Goal: Task Accomplishment & Management: Manage account settings

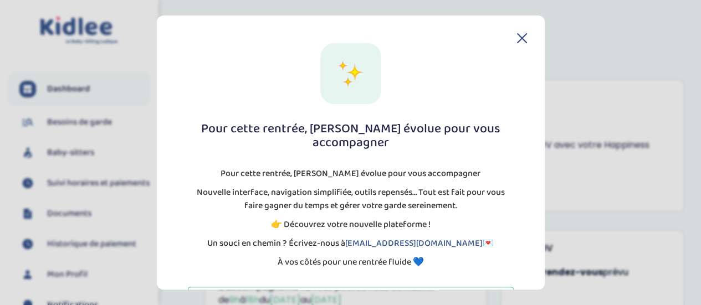
click at [517, 39] on icon at bounding box center [522, 38] width 10 height 10
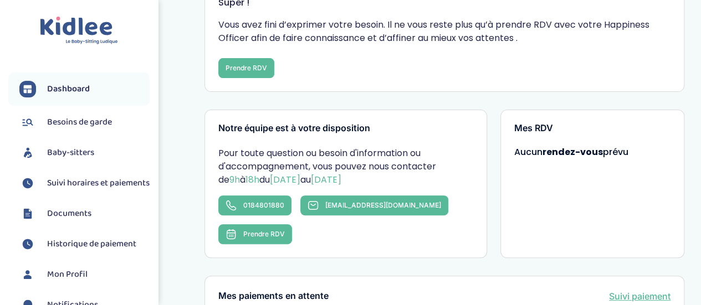
scroll to position [121, 0]
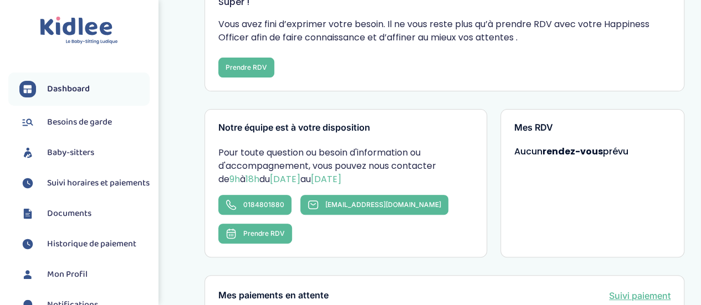
click at [69, 151] on span "Baby-sitters" at bounding box center [70, 152] width 47 height 13
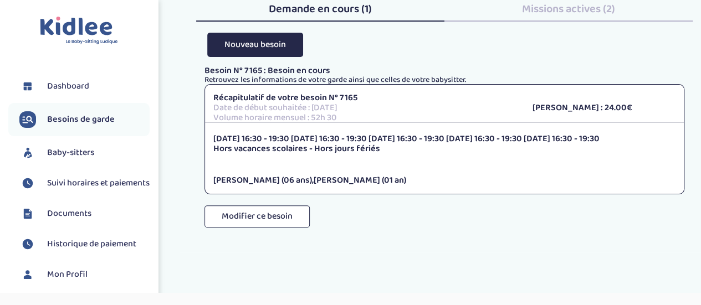
scroll to position [82, 0]
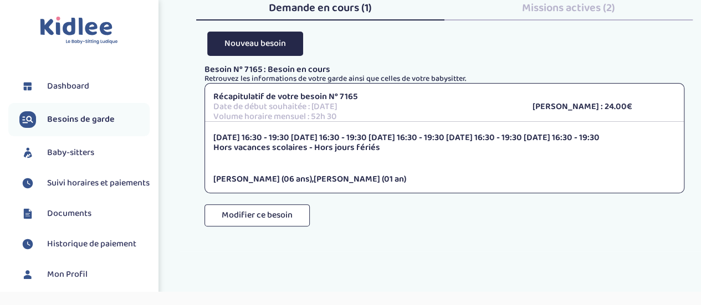
click at [364, 210] on div "Besoin N° 7165 : Besoin en cours Retrouvez les informations de votre garde ains…" at bounding box center [445, 157] width 480 height 184
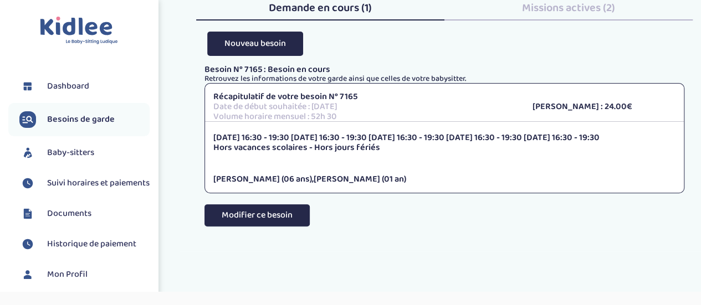
click at [286, 205] on button "Modifier ce besoin" at bounding box center [257, 216] width 105 height 22
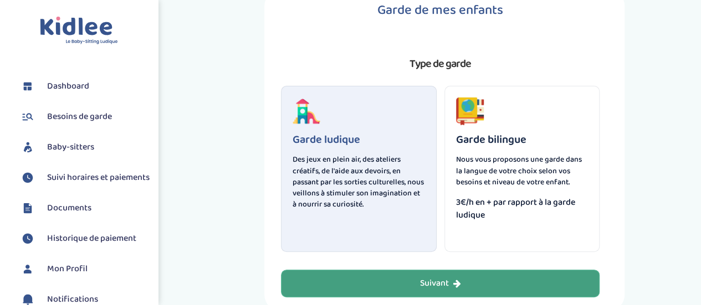
click at [440, 287] on div "Suivant" at bounding box center [440, 284] width 41 height 13
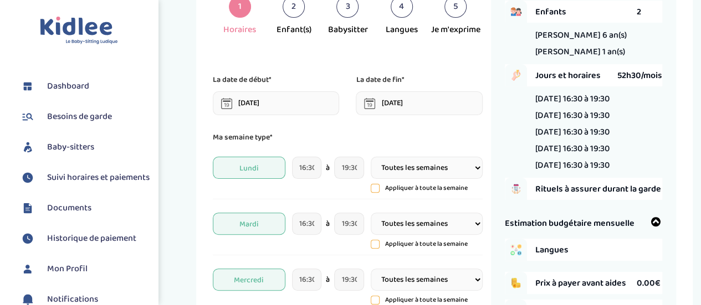
scroll to position [73, 0]
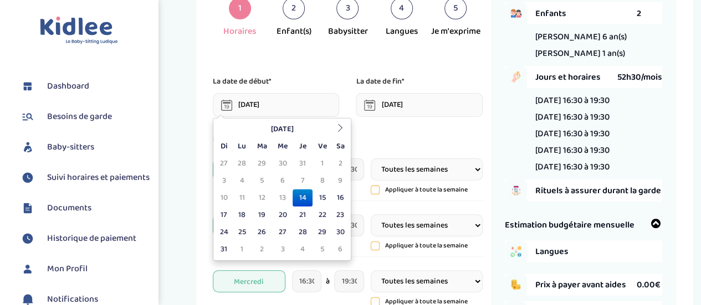
click at [279, 105] on input "[DATE]" at bounding box center [276, 105] width 126 height 24
click at [346, 124] on th at bounding box center [340, 129] width 17 height 17
click at [306, 165] on td "4" at bounding box center [302, 163] width 19 height 17
type input "[DATE]"
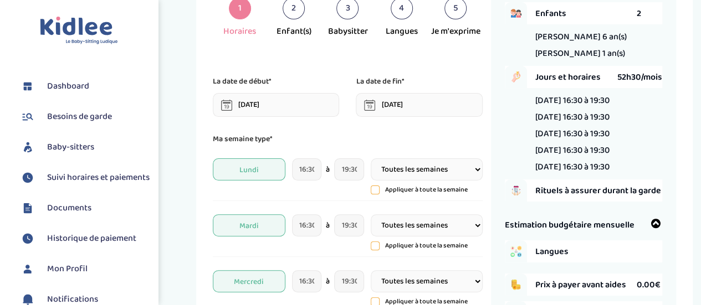
click at [416, 103] on input "[DATE]" at bounding box center [419, 105] width 126 height 24
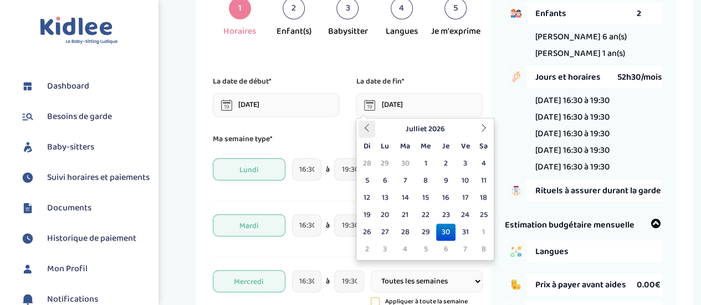
click at [364, 129] on icon at bounding box center [367, 128] width 8 height 8
click at [407, 233] on td "30" at bounding box center [405, 232] width 21 height 17
type input "[DATE]"
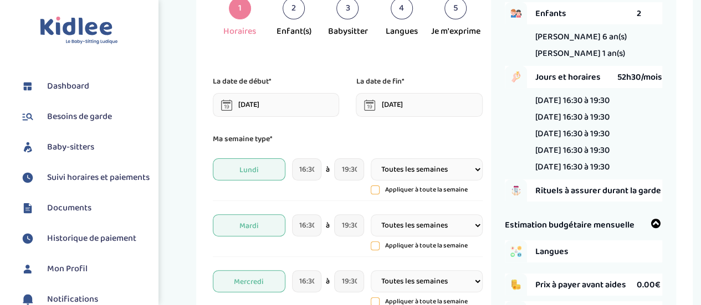
click at [278, 99] on input "[DATE]" at bounding box center [276, 105] width 126 height 24
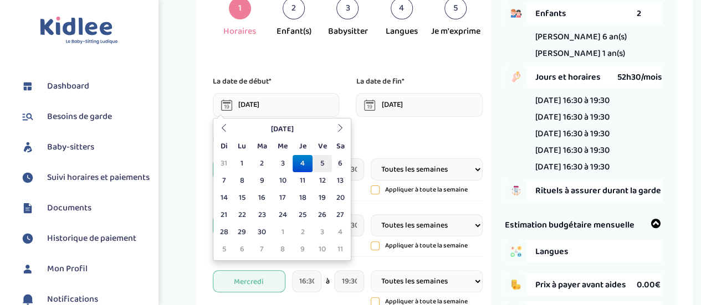
click at [319, 166] on td "5" at bounding box center [322, 163] width 19 height 17
type input "[DATE]"
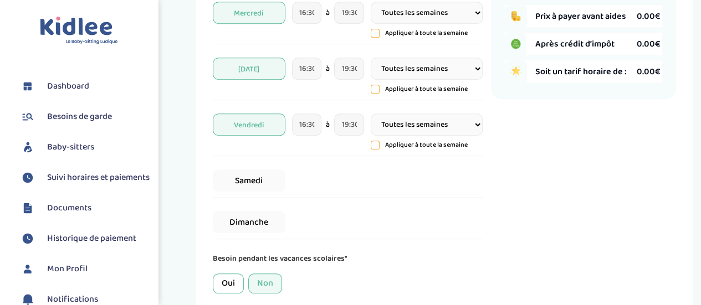
scroll to position [490, 0]
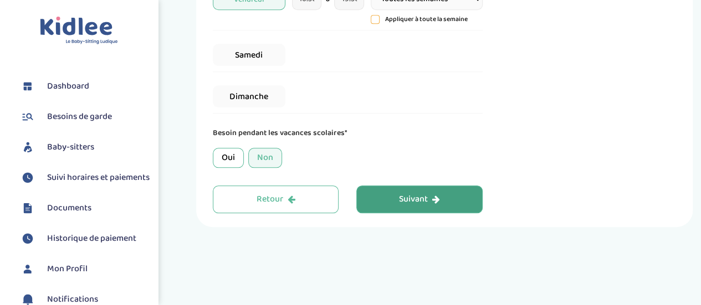
click at [432, 195] on icon "button" at bounding box center [436, 199] width 8 height 9
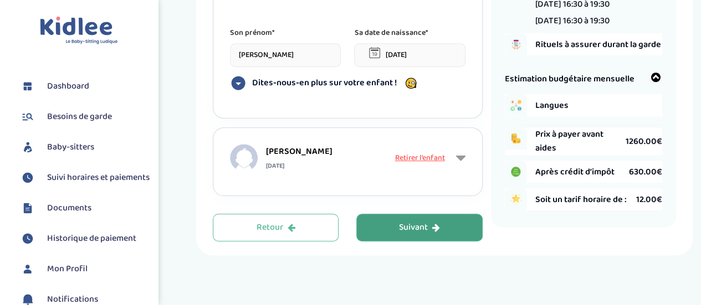
scroll to position [242, 0]
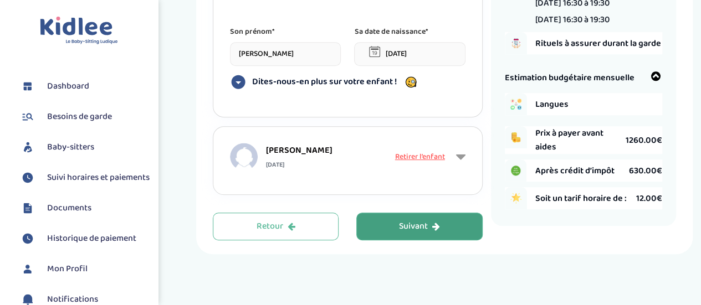
click at [431, 221] on div "Suivant" at bounding box center [419, 227] width 41 height 13
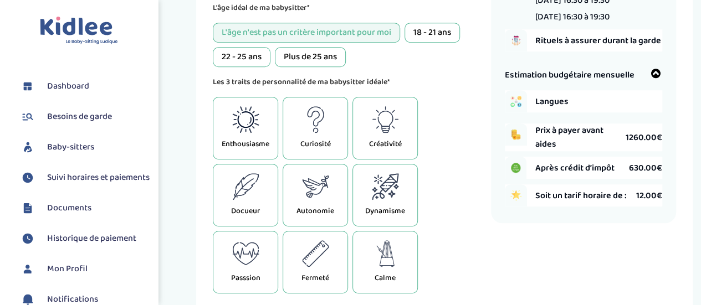
scroll to position [247, 0]
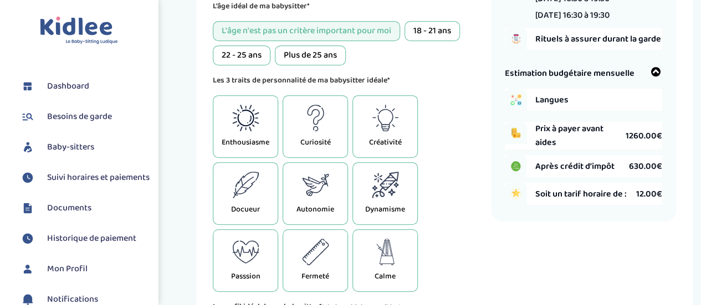
click at [305, 174] on icon at bounding box center [315, 185] width 27 height 27
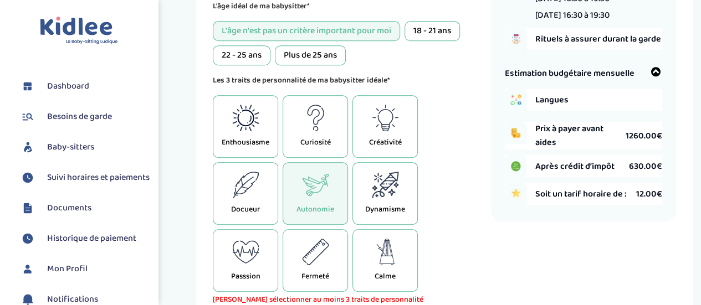
click at [241, 179] on div "Docueur" at bounding box center [245, 193] width 65 height 63
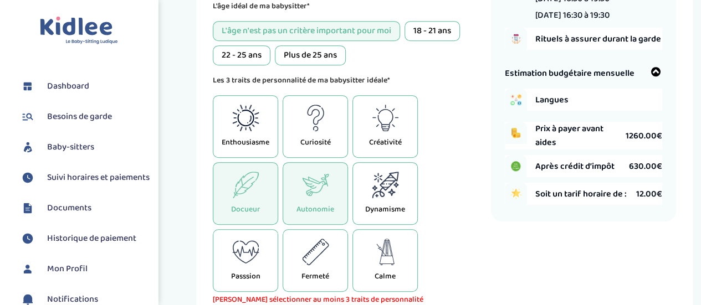
click at [388, 172] on icon at bounding box center [385, 185] width 27 height 27
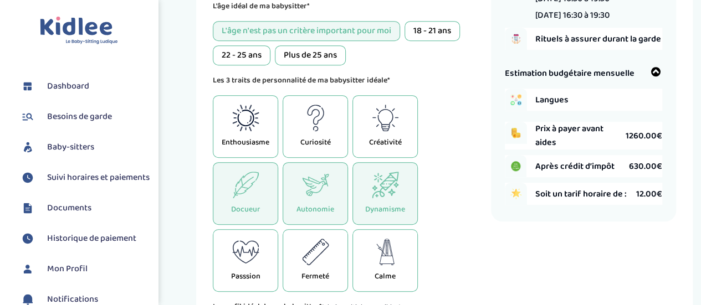
scroll to position [447, 0]
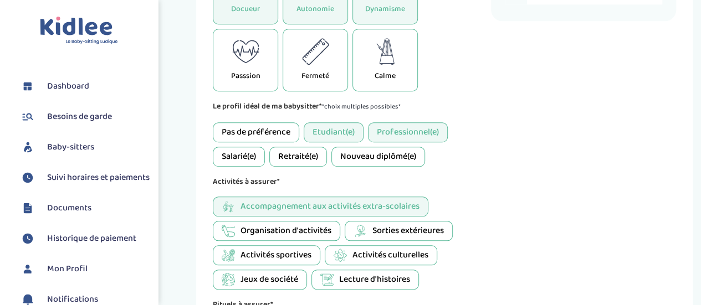
click at [243, 147] on div "Salarié(e)" at bounding box center [239, 157] width 52 height 20
click at [292, 147] on div "Retraité(e)" at bounding box center [298, 157] width 58 height 20
click at [369, 147] on div "Nouveau diplômé(e)" at bounding box center [379, 157] width 94 height 20
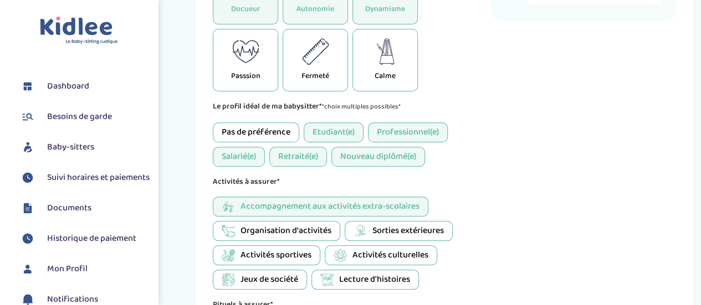
click at [267, 123] on div "Pas de préférence" at bounding box center [256, 133] width 86 height 20
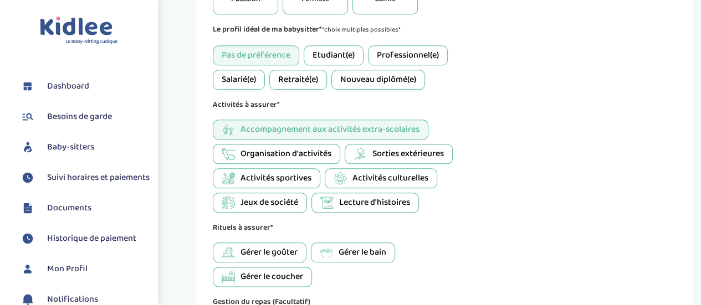
scroll to position [525, 0]
click at [307, 147] on span "Organisation d'activités" at bounding box center [286, 153] width 91 height 13
click at [344, 196] on span "Lecture d'histoires" at bounding box center [374, 202] width 71 height 13
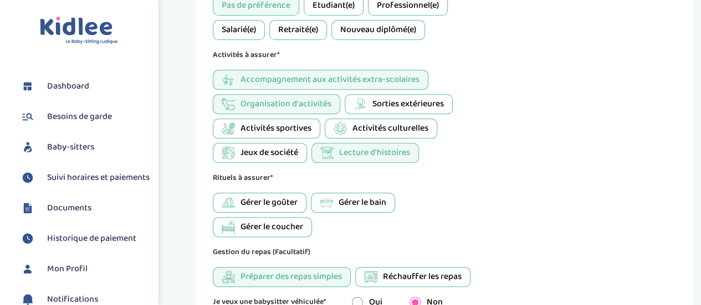
scroll to position [575, 0]
click at [284, 196] on span "Gérer le goûter" at bounding box center [269, 202] width 57 height 13
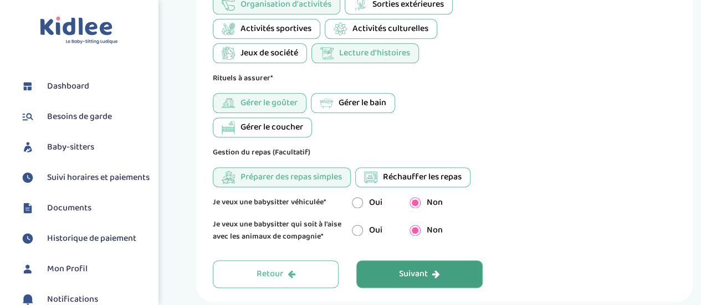
scroll to position [690, 0]
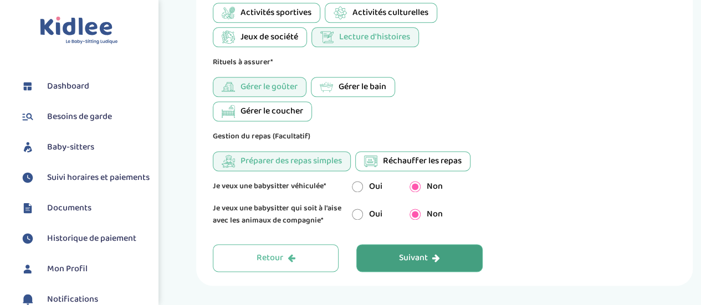
click at [446, 155] on span "Réchauffer les repas" at bounding box center [422, 161] width 79 height 13
click at [425, 252] on div "Suivant" at bounding box center [419, 258] width 41 height 13
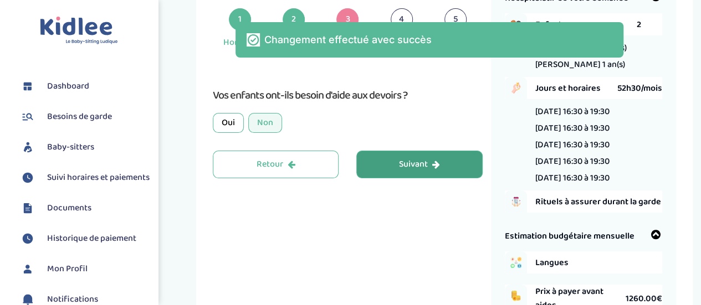
scroll to position [42, 0]
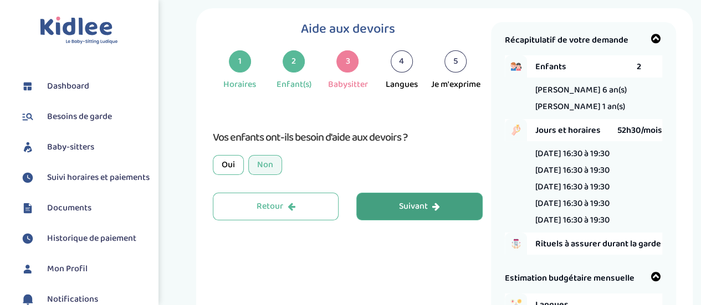
click at [386, 193] on button "Suivant" at bounding box center [419, 207] width 126 height 28
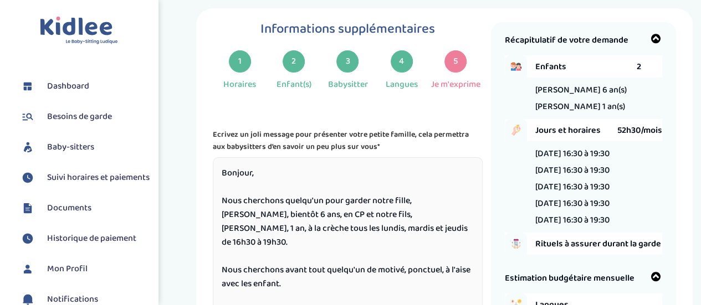
click at [297, 193] on textarea "Bonjour, Nous cherchons quelqu'un pour garder notre fille, [PERSON_NAME], bient…" at bounding box center [347, 240] width 269 height 166
click at [377, 195] on textarea "Bonjour, Nous cherchons quelqu'un pour garder notre fille, [PERSON_NAME], bient…" at bounding box center [347, 240] width 269 height 166
click at [335, 211] on textarea "Bonjour, Nous cherchons quelqu'un pour garder notre fille, [PERSON_NAME], bient…" at bounding box center [347, 240] width 269 height 166
click at [386, 211] on textarea "Bonjour, Nous cherchons quelqu'un pour garder notre fille, [PERSON_NAME], bient…" at bounding box center [347, 240] width 269 height 166
click at [405, 211] on textarea "Bonjour, Nous cherchons quelqu'un pour garder notre fille, [PERSON_NAME], bient…" at bounding box center [347, 240] width 269 height 166
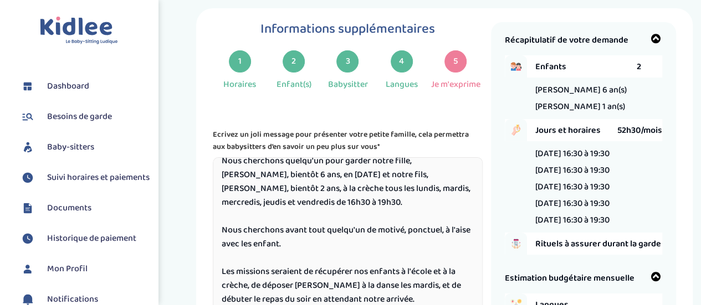
scroll to position [67, 0]
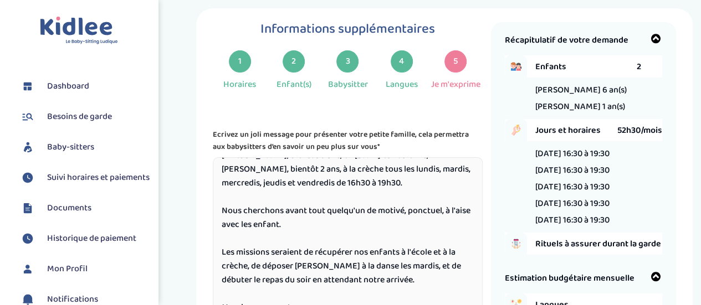
click at [297, 198] on textarea "Bonjour, Nous cherchons quelqu'un pour garder notre fille, [PERSON_NAME], bient…" at bounding box center [347, 240] width 269 height 166
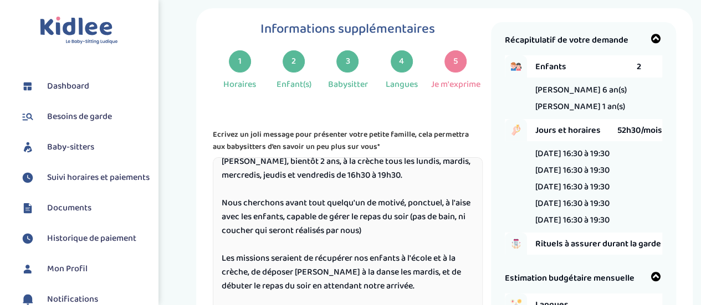
scroll to position [81, 0]
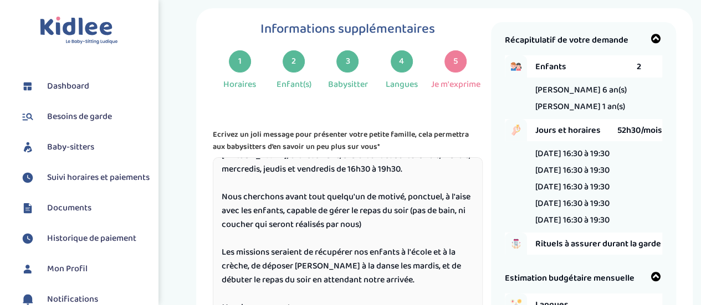
click at [371, 240] on textarea "Bonjour, Nous cherchons quelqu'un pour garder notre fille, [PERSON_NAME], bient…" at bounding box center [347, 240] width 269 height 166
click at [249, 242] on textarea "Bonjour, Nous cherchons quelqu'un pour garder notre fille, [PERSON_NAME], bient…" at bounding box center [347, 240] width 269 height 166
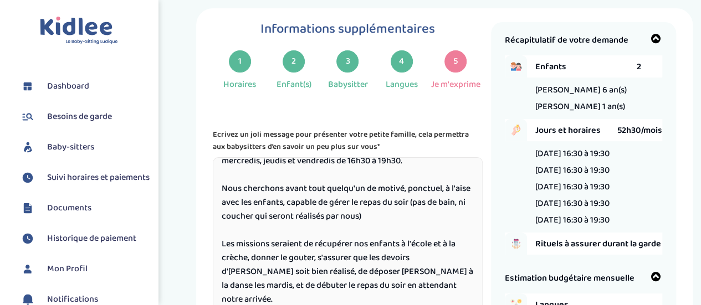
click at [298, 258] on textarea "Bonjour, Nous cherchons quelqu'un pour garder notre fille, [PERSON_NAME], bient…" at bounding box center [347, 240] width 269 height 166
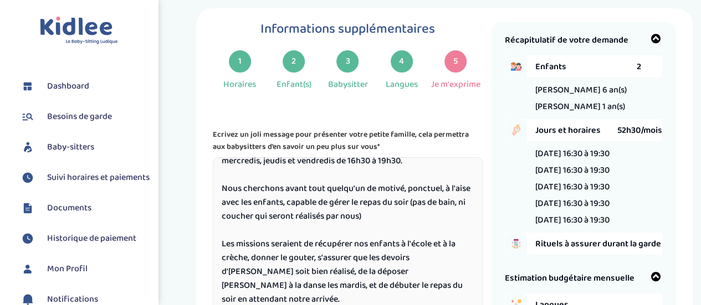
click at [366, 256] on textarea "Bonjour, Nous cherchons quelqu'un pour garder notre fille, [PERSON_NAME], bient…" at bounding box center [347, 240] width 269 height 166
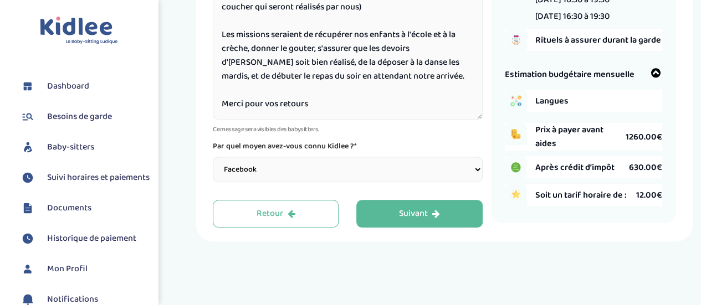
scroll to position [248, 0]
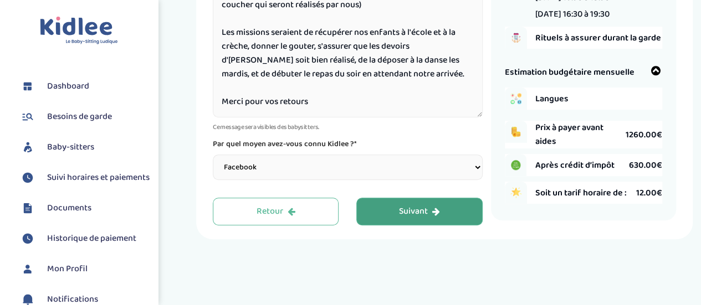
type textarea "Bonjour, Nous cherchons quelqu'un pour garder notre fille, [PERSON_NAME], bient…"
click at [409, 206] on div "Suivant" at bounding box center [419, 212] width 41 height 13
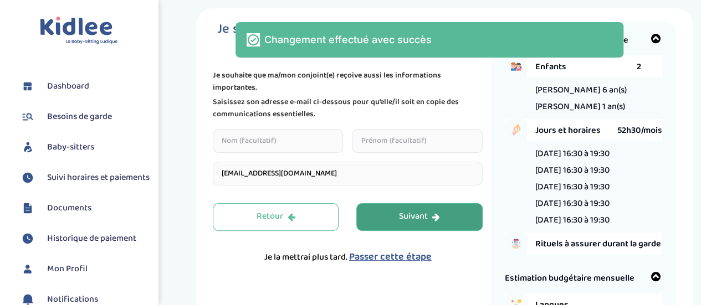
scroll to position [0, 0]
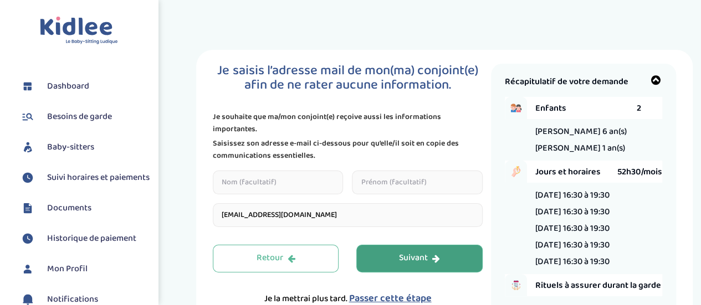
click at [335, 171] on input "text" at bounding box center [278, 183] width 130 height 24
type input "Boyer Gartili"
type input "[PERSON_NAME]"
click at [425, 252] on div "Suivant" at bounding box center [419, 258] width 41 height 13
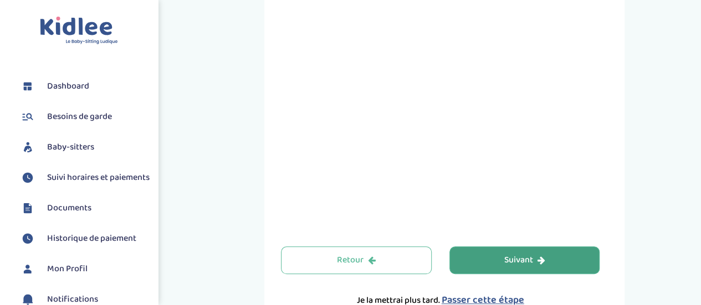
scroll to position [462, 0]
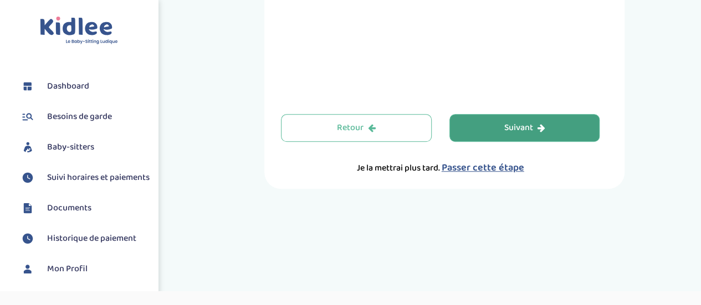
click at [544, 124] on icon "button" at bounding box center [541, 128] width 8 height 9
